Goal: Task Accomplishment & Management: Complete application form

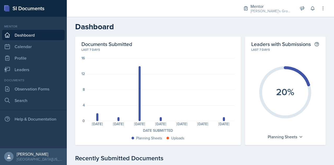
scroll to position [2, 0]
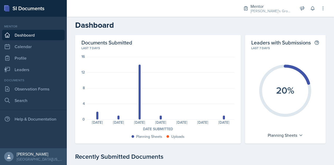
click at [173, 26] on h2 "Dashboard" at bounding box center [200, 24] width 250 height 9
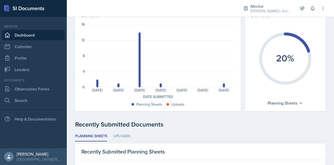
scroll to position [0, 0]
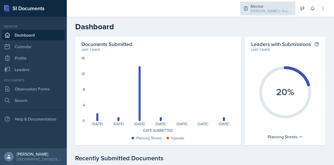
click at [265, 5] on div "Mentor" at bounding box center [271, 6] width 42 height 6
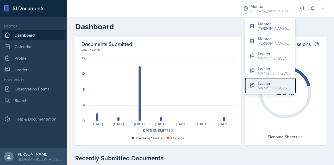
click at [280, 87] on div "MA 171 / Fall 2025" at bounding box center [272, 87] width 29 height 5
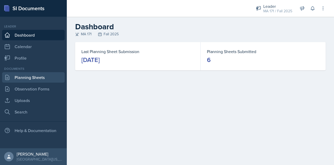
click at [47, 76] on link "Planning Sheets" at bounding box center [33, 77] width 63 height 10
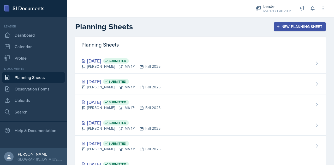
click at [286, 25] on div "New Planning Sheet" at bounding box center [299, 27] width 45 height 4
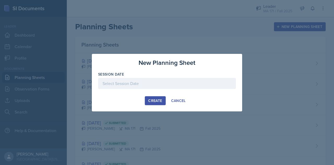
click at [154, 87] on div at bounding box center [167, 83] width 138 height 11
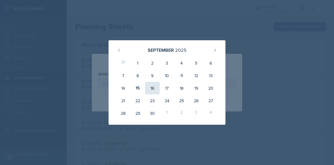
click at [152, 89] on div "16" at bounding box center [152, 88] width 15 height 13
type input "September 16th, 2025"
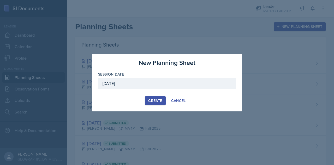
click at [158, 101] on div "Create" at bounding box center [155, 100] width 14 height 4
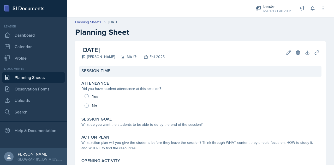
click at [120, 70] on div "Session Time" at bounding box center [200, 70] width 238 height 5
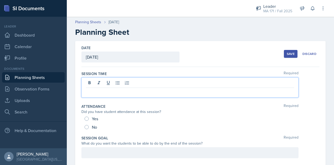
click at [126, 83] on div at bounding box center [189, 87] width 217 height 20
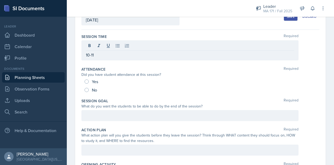
click at [119, 119] on div at bounding box center [189, 115] width 217 height 11
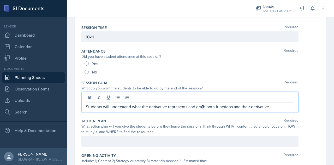
click at [203, 106] on p "Students will understand what the derivative represents and gra[h both function…" at bounding box center [190, 106] width 208 height 6
click at [283, 106] on p "Students will understand what the derivative represents and graph both function…" at bounding box center [190, 106] width 208 height 6
click at [216, 107] on p "Students will understand what the derivative represents and graph both function…" at bounding box center [190, 106] width 208 height 6
click at [287, 105] on p "Students will understand what the derivative represents and graph functions and…" at bounding box center [190, 106] width 208 height 6
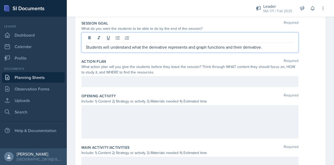
click at [172, 80] on p at bounding box center [190, 81] width 208 height 6
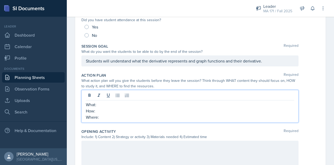
scroll to position [82, 0]
click at [139, 104] on p "What:" at bounding box center [190, 104] width 208 height 6
click at [153, 112] on p "How:" at bounding box center [190, 110] width 208 height 6
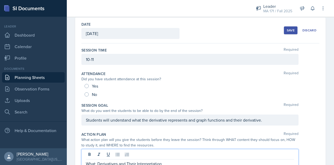
scroll to position [0, 0]
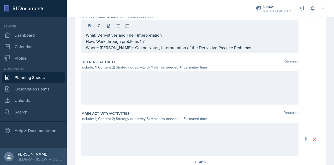
click at [153, 88] on div at bounding box center [189, 87] width 217 height 33
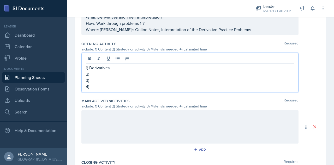
drag, startPoint x: 96, startPoint y: 86, endPoint x: 84, endPoint y: 68, distance: 22.2
click at [84, 68] on div "1) Derivatives 2) 3) 4)" at bounding box center [189, 72] width 217 height 39
copy div "1) Derivatives 2) 3) 4)"
click at [101, 144] on div "Main Activity/Activities Required Include: 1) Content 2) Strategy or activity 3…" at bounding box center [200, 126] width 238 height 61
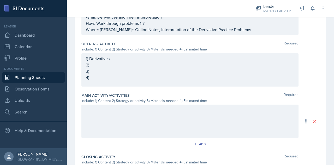
click at [107, 122] on div at bounding box center [189, 120] width 217 height 33
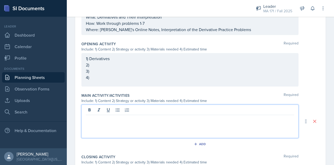
scroll to position [170, 0]
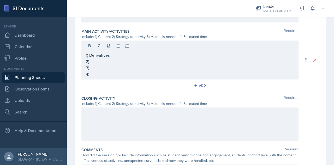
click at [109, 127] on div at bounding box center [189, 123] width 217 height 33
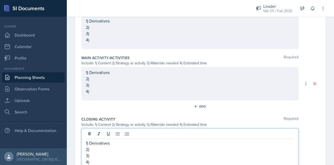
click at [88, 71] on p "1) Derivatives" at bounding box center [190, 72] width 208 height 6
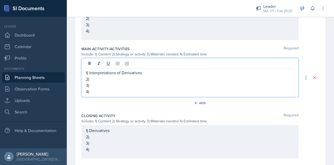
click at [89, 129] on div "1) Derivatives 2) 3) 4)" at bounding box center [189, 141] width 217 height 33
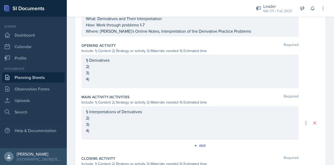
scroll to position [168, 0]
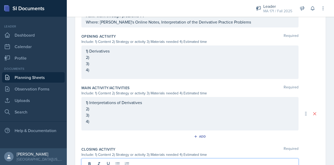
click at [113, 66] on p "3)" at bounding box center [190, 63] width 208 height 6
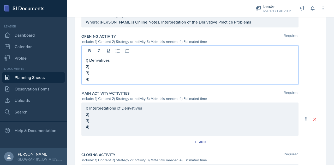
click at [115, 66] on p "2)" at bounding box center [190, 66] width 208 height 6
click at [111, 73] on p "3)" at bounding box center [190, 72] width 208 height 6
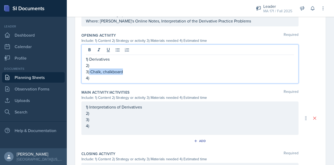
drag, startPoint x: 129, startPoint y: 70, endPoint x: 89, endPoint y: 70, distance: 39.6
click at [89, 70] on p "3) Chalk, chalkboard" at bounding box center [190, 71] width 208 height 6
copy p "Chalk, chalkboard"
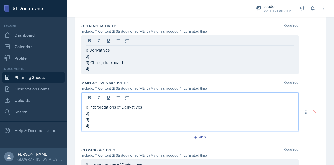
click at [110, 116] on p "3)" at bounding box center [190, 119] width 208 height 6
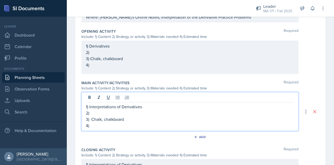
click at [92, 119] on p "3) Chalk, chalkboard" at bounding box center [190, 119] width 208 height 6
click at [131, 118] on p "3) Chalk, chalkboard" at bounding box center [190, 119] width 208 height 6
drag, startPoint x: 155, startPoint y: 119, endPoint x: 90, endPoint y: 120, distance: 65.4
click at [90, 120] on p "3) Chalk, chalkboard, pencil, paper" at bounding box center [190, 119] width 208 height 6
copy p "Chalk, chalkboard, pencil, paper"
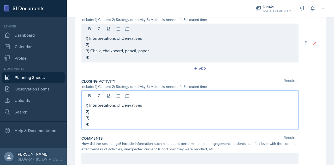
click at [104, 114] on p "3)" at bounding box center [190, 117] width 208 height 6
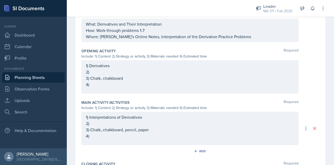
click at [119, 84] on p "4)" at bounding box center [190, 84] width 208 height 6
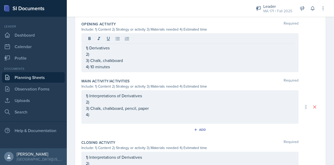
click at [118, 116] on div "1) Interpretations of Derivatives 2) 3) Chalk, chalkboard, pencil, paper 4)" at bounding box center [189, 106] width 217 height 33
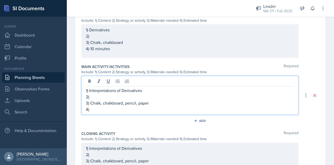
click at [117, 107] on p "4)" at bounding box center [190, 109] width 208 height 6
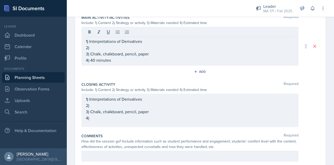
click at [112, 119] on div "1) Interpretations of Derivatives 2) 3) Chalk, chalkboard, pencil, paper 4)" at bounding box center [189, 109] width 217 height 33
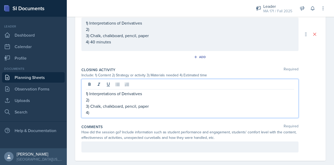
click at [108, 112] on p "4)" at bounding box center [190, 112] width 208 height 6
click at [94, 112] on p "4) 1o minutes" at bounding box center [190, 112] width 208 height 6
click at [100, 99] on p "2)" at bounding box center [190, 99] width 208 height 6
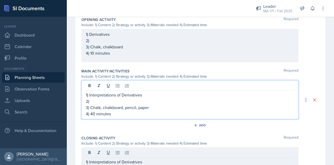
click at [106, 98] on p "2)" at bounding box center [190, 101] width 208 height 6
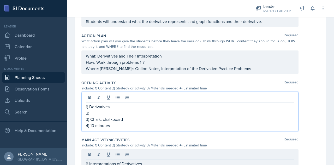
click at [104, 116] on p "3) Chalk, chalkboard" at bounding box center [190, 119] width 208 height 6
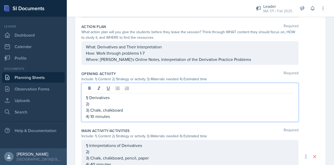
click at [105, 104] on p "2)" at bounding box center [190, 103] width 208 height 6
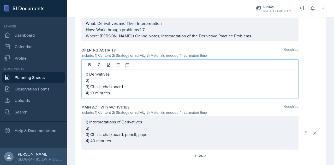
scroll to position [154, 0]
click at [117, 80] on p "2)" at bounding box center [190, 80] width 208 height 6
click at [155, 80] on p "2)" at bounding box center [190, 80] width 208 height 6
click at [118, 127] on p "2)" at bounding box center [190, 128] width 208 height 6
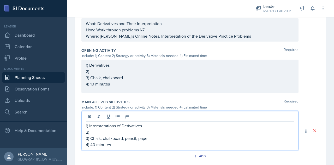
scroll to position [158, 0]
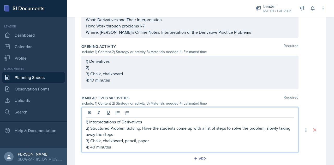
click at [248, 128] on p "2) Structured Problem Solving: Have the students come up with a list of steps t…" at bounding box center [190, 131] width 208 height 13
click at [236, 135] on p "2) Structured Problem Solving: Have the students come up with a list of steps t…" at bounding box center [190, 131] width 208 height 13
click at [186, 134] on p "2) Structured Problem Solving: Have the students come up with a list of steps t…" at bounding box center [190, 131] width 208 height 13
click at [250, 135] on p "2) Structured Problem Solving: Have the students come up with a list of steps t…" at bounding box center [190, 131] width 208 height 13
click at [122, 66] on div "1) Derivatives 2) 3) Chalk, chalkboard 4) 10 minutes" at bounding box center [190, 70] width 208 height 25
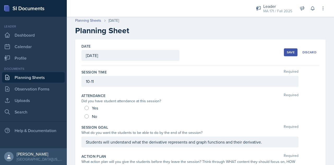
scroll to position [0, 0]
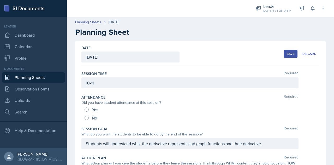
click at [204, 50] on div "Date September 16th, 2025 September 2025 31 1 2 3 4 5 6 7 8 9 10 11 12 13 14 15…" at bounding box center [200, 54] width 238 height 26
click at [284, 52] on button "Save" at bounding box center [291, 54] width 14 height 8
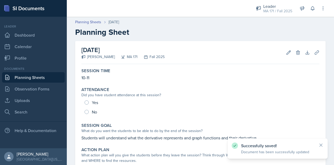
click at [51, 77] on link "Planning Sheets" at bounding box center [33, 77] width 63 height 10
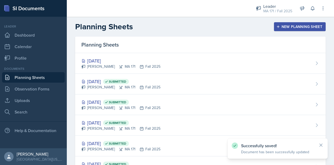
click at [293, 27] on div "New Planning Sheet" at bounding box center [299, 27] width 45 height 4
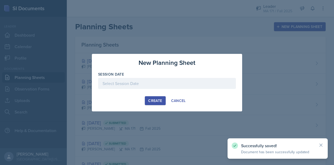
click at [159, 83] on div at bounding box center [167, 83] width 138 height 11
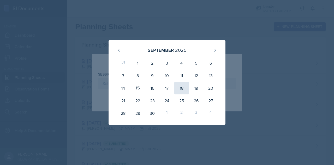
click at [187, 88] on div "18" at bounding box center [181, 88] width 15 height 13
type input "September 18th, 2025"
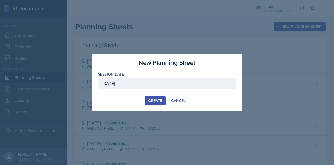
click at [150, 100] on div "Create" at bounding box center [155, 100] width 14 height 4
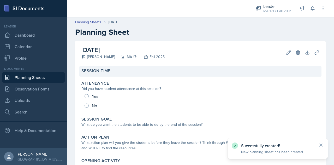
click at [123, 74] on div "Session Time" at bounding box center [200, 71] width 242 height 10
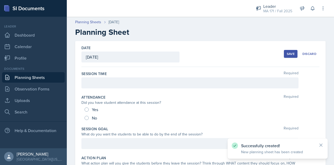
click at [129, 86] on div at bounding box center [189, 82] width 217 height 11
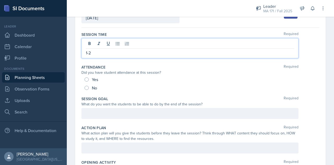
click at [121, 111] on p at bounding box center [190, 113] width 208 height 6
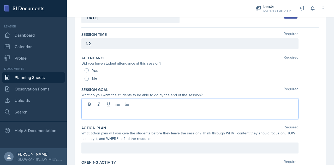
scroll to position [39, 0]
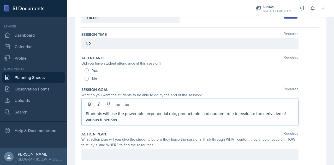
click at [116, 114] on p "Students will use the power rule, exponential rule, product rule, and quotient …" at bounding box center [190, 116] width 208 height 13
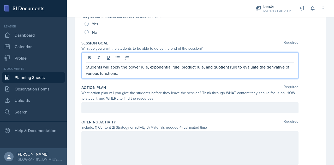
click at [109, 107] on p at bounding box center [190, 107] width 208 height 6
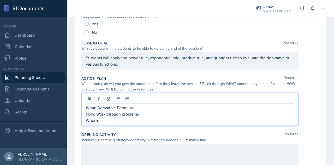
click at [157, 116] on p "How: Work through problems" at bounding box center [190, 114] width 208 height 6
click at [114, 119] on p "Where: Paul's Oline Notes," at bounding box center [190, 120] width 208 height 6
click at [152, 120] on p "Where: Paul's Online Notes," at bounding box center [190, 120] width 208 height 6
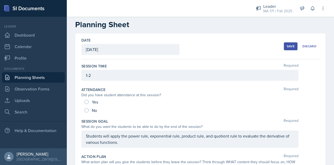
scroll to position [0, 0]
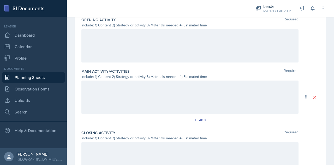
click at [160, 57] on div at bounding box center [189, 45] width 217 height 33
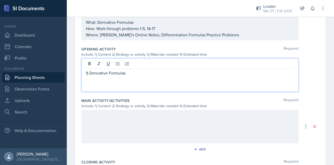
scroll to position [161, 0]
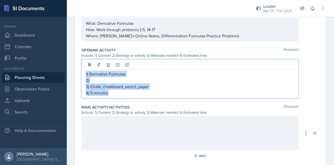
drag, startPoint x: 112, startPoint y: 92, endPoint x: 86, endPoint y: 71, distance: 33.4
click at [86, 71] on div "1) Derivative Formulas 2) 3) Chalk, chalkboard, pencil, paper 4) 5 minutes" at bounding box center [190, 83] width 208 height 25
copy div "1) Derivative Formulas 2) 3) Chalk, chalkboard, pencil, paper 4) 5 minutes"
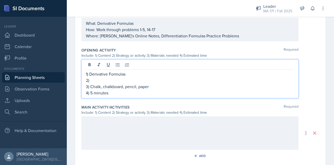
click at [103, 127] on div at bounding box center [189, 132] width 217 height 33
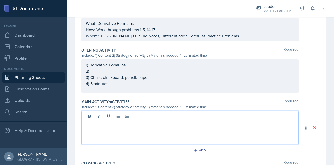
scroll to position [169, 0]
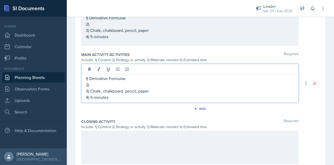
click at [103, 140] on div at bounding box center [189, 146] width 217 height 33
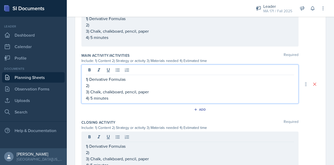
scroll to position [216, 0]
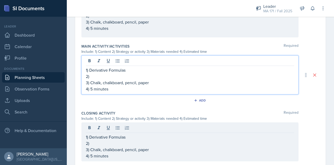
click at [93, 88] on p "4) 5 minutes" at bounding box center [190, 89] width 208 height 6
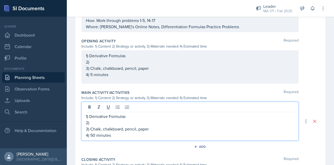
scroll to position [179, 0]
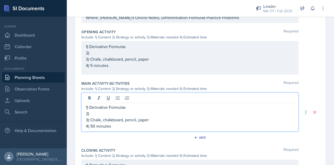
click at [99, 56] on p "2)" at bounding box center [190, 53] width 208 height 6
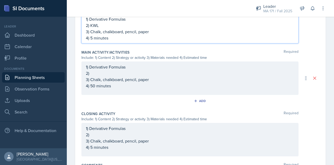
click at [95, 135] on p "2)" at bounding box center [190, 134] width 208 height 6
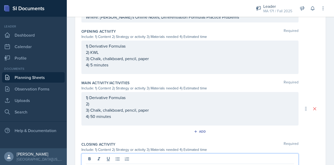
click at [99, 104] on p "2)" at bounding box center [190, 103] width 208 height 6
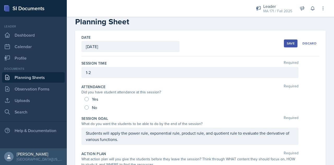
scroll to position [0, 0]
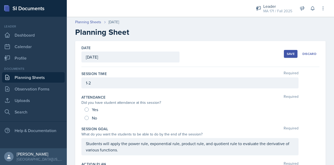
click at [289, 54] on div "Save" at bounding box center [291, 54] width 8 height 4
click at [289, 54] on div "button" at bounding box center [290, 53] width 5 height 5
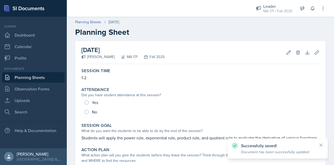
click at [49, 77] on link "Planning Sheets" at bounding box center [33, 77] width 63 height 10
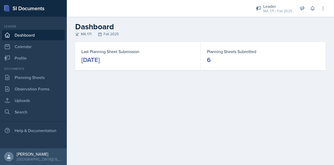
click at [279, 15] on div "Leader MA 171 / Fall 2025 Mentor [PERSON_NAME]'s Groups / Fall 2025 Mentor [PER…" at bounding box center [286, 8] width 77 height 17
click at [275, 9] on div "MA 171 / Fall 2025" at bounding box center [277, 10] width 29 height 5
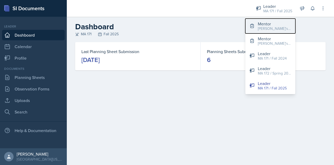
click at [268, 28] on div "[PERSON_NAME]'s Groups / Fall 2025" at bounding box center [274, 28] width 33 height 5
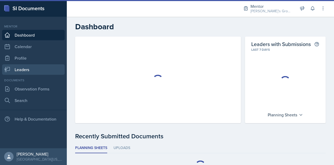
click at [41, 71] on link "Leaders" at bounding box center [33, 69] width 63 height 10
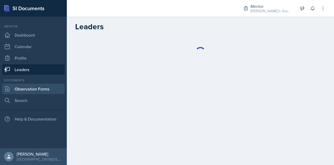
click at [47, 91] on link "Observation Forms" at bounding box center [33, 88] width 63 height 10
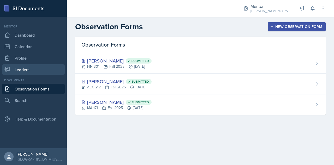
click at [48, 71] on link "Leaders" at bounding box center [33, 69] width 63 height 10
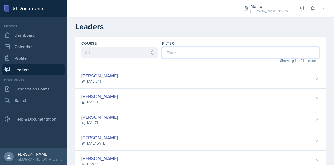
click at [202, 57] on input at bounding box center [240, 52] width 157 height 11
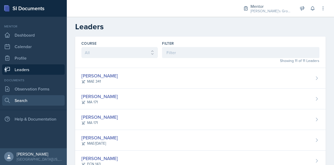
click at [36, 104] on link "Search" at bounding box center [33, 100] width 63 height 10
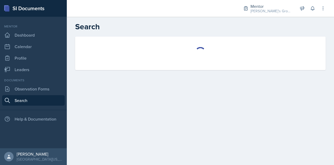
select select "all"
select select "1"
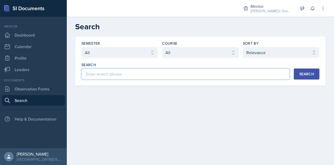
click at [151, 73] on input at bounding box center [185, 73] width 208 height 11
type input "[PERSON_NAME]"
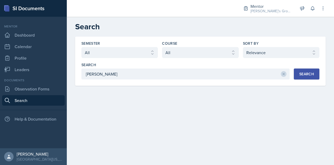
click at [296, 74] on button "Search" at bounding box center [307, 73] width 26 height 11
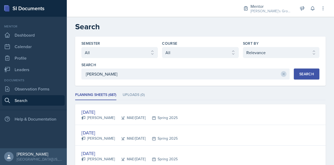
click at [149, 51] on select "Select semester All Fall 2025 Spring 2025 Fall 2024 Spring 2024 Fall 2023 Sprin…" at bounding box center [119, 52] width 76 height 11
select select "19fb88f7-c89b-4031-b5a0-458fd49807a1"
click at [81, 47] on select "Select semester All Fall 2025 Spring 2025 Fall 2024 Spring 2024 Fall 2023 Sprin…" at bounding box center [119, 52] width 76 height 11
click at [302, 75] on div "Search" at bounding box center [306, 74] width 15 height 4
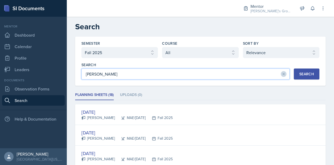
click at [169, 76] on input "[PERSON_NAME]" at bounding box center [185, 73] width 208 height 11
type input "c"
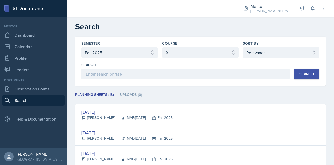
click at [294, 70] on button "Search" at bounding box center [307, 73] width 26 height 11
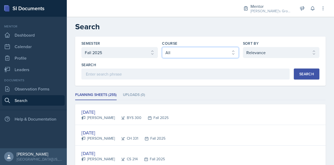
click at [204, 54] on select "Select course All ACC 211 ACC 212 ACC 307 BYS 119 BYS 215 BYS 300 CH 101 CH 121…" at bounding box center [200, 52] width 76 height 11
select select "7bc8cbb9-83b1-4143-8fd6-5fadce938d1f"
click at [162, 47] on select "Select course All ACC 211 ACC 212 ACC 307 BYS 119 BYS 215 BYS 300 CH 101 CH 121…" at bounding box center [200, 52] width 76 height 11
click at [314, 72] on button "Search" at bounding box center [307, 73] width 26 height 11
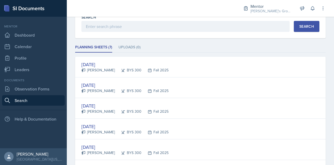
scroll to position [47, 0]
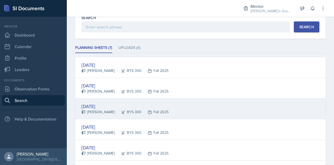
click at [141, 108] on div "[DATE]" at bounding box center [124, 105] width 87 height 7
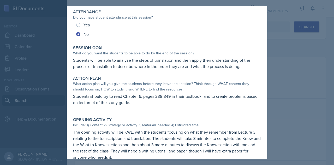
scroll to position [0, 0]
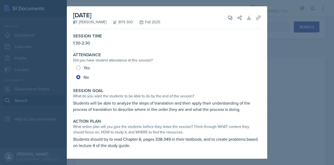
click at [296, 75] on div at bounding box center [167, 82] width 334 height 165
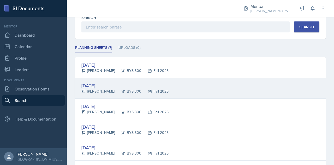
click at [172, 89] on div "[DATE] [PERSON_NAME] BYS 300 Fall 2025" at bounding box center [200, 88] width 250 height 21
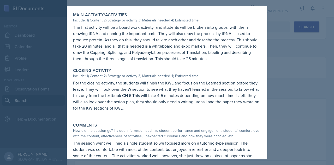
scroll to position [212, 0]
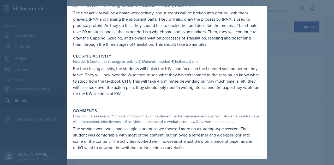
click at [276, 90] on div at bounding box center [167, 82] width 334 height 165
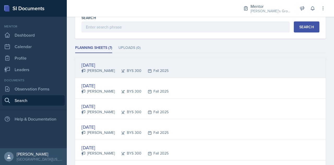
click at [177, 71] on div "[DATE] [PERSON_NAME] BYS 300 Fall 2025" at bounding box center [200, 67] width 250 height 21
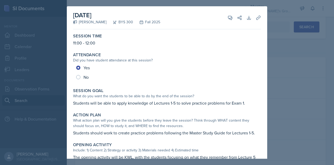
scroll to position [186, 0]
